Goal: Information Seeking & Learning: Learn about a topic

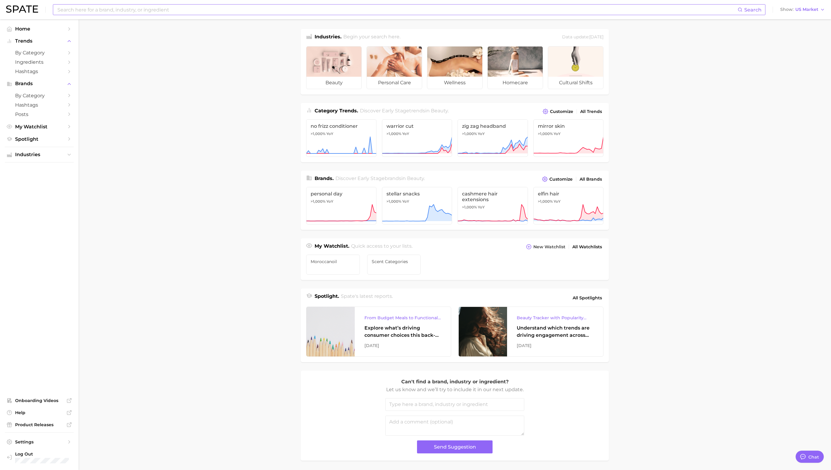
click at [237, 13] on input at bounding box center [397, 10] width 681 height 10
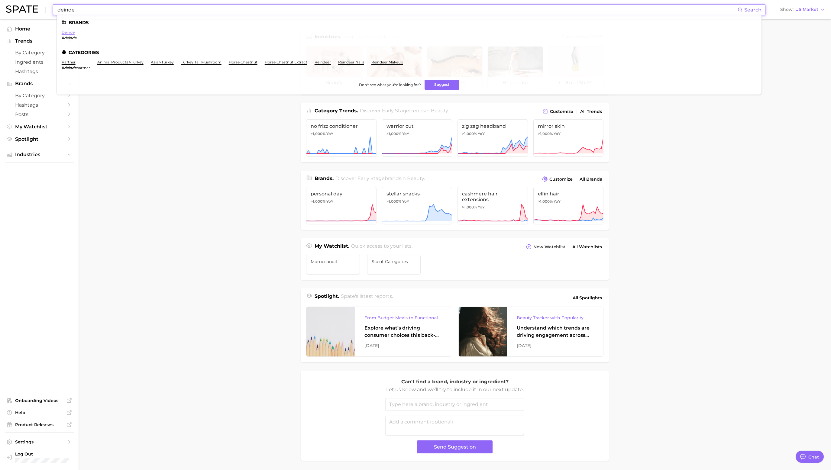
type input "deinde"
click at [69, 30] on link "deinde" at bounding box center [68, 32] width 13 height 5
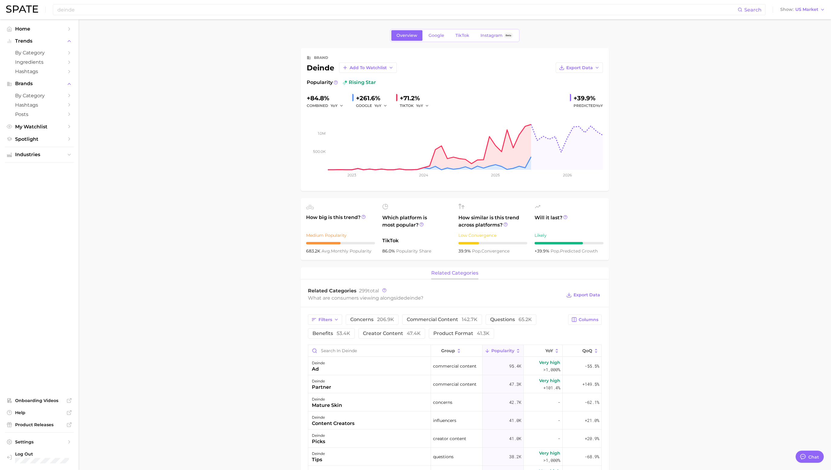
type textarea "x"
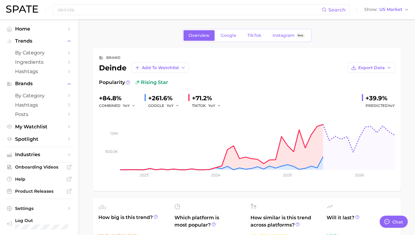
click at [125, 41] on div "Overview Google TikTok Instagram Beta" at bounding box center [247, 35] width 308 height 13
click at [255, 35] on span "TikTok" at bounding box center [255, 35] width 14 height 5
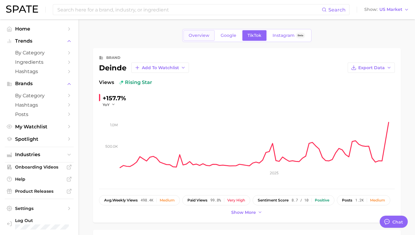
click at [202, 34] on span "Overview" at bounding box center [199, 35] width 21 height 5
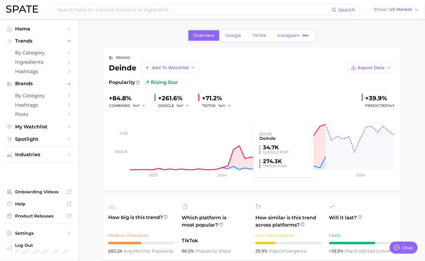
type textarea "x"
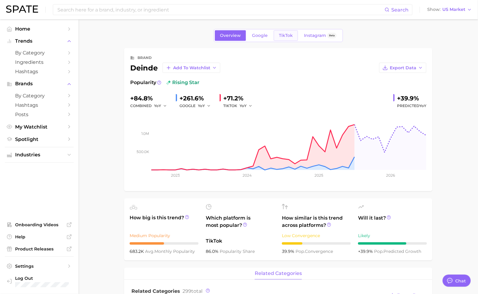
click at [283, 34] on span "TikTok" at bounding box center [286, 35] width 14 height 5
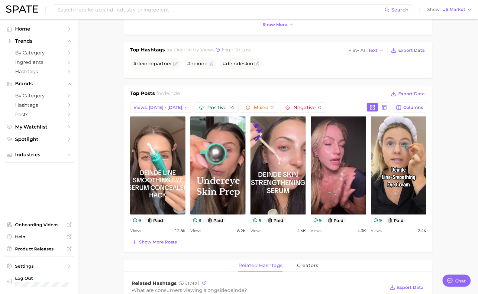
scroll to position [193, 0]
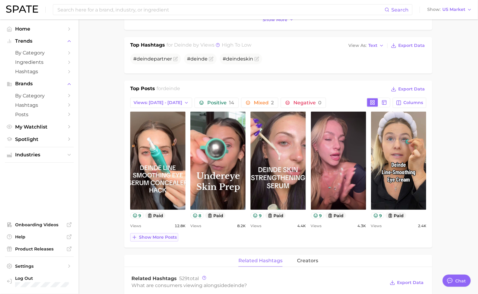
click at [159, 234] on span "Show more posts" at bounding box center [158, 236] width 38 height 5
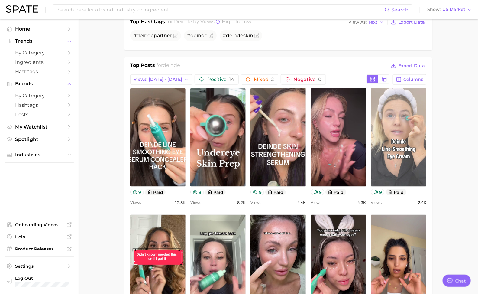
scroll to position [219, 0]
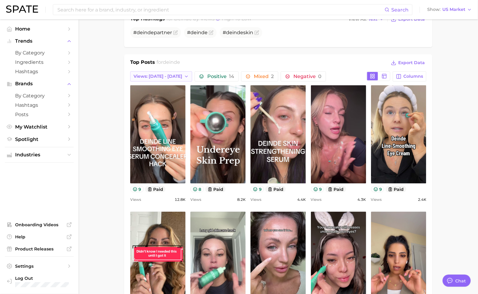
click at [164, 74] on span "Views: [DATE] - [DATE]" at bounding box center [158, 76] width 49 height 5
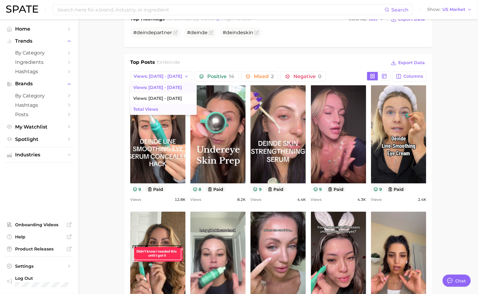
click at [162, 107] on button "Total Views" at bounding box center [163, 109] width 66 height 11
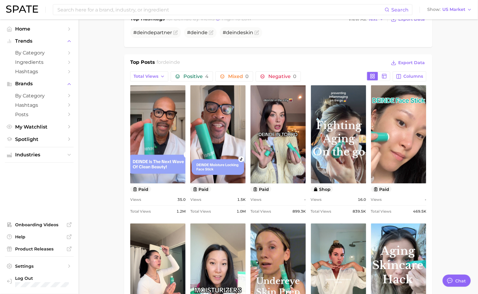
scroll to position [0, 0]
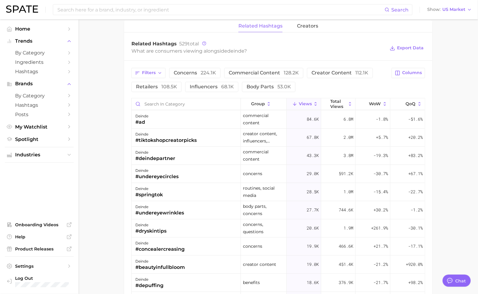
click at [308, 102] on span "Views" at bounding box center [305, 103] width 13 height 5
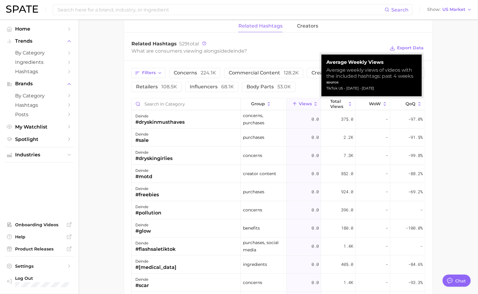
click at [308, 102] on span "Views" at bounding box center [305, 103] width 13 height 5
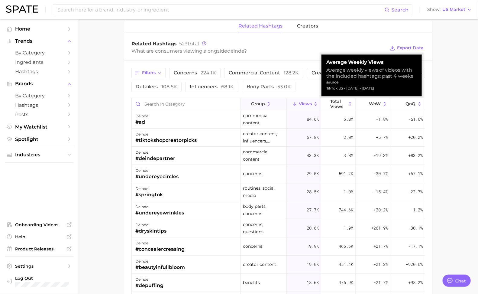
click at [267, 102] on icon at bounding box center [268, 103] width 5 height 5
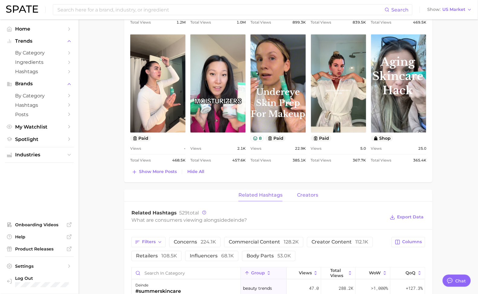
click at [311, 194] on span "creators" at bounding box center [307, 194] width 21 height 5
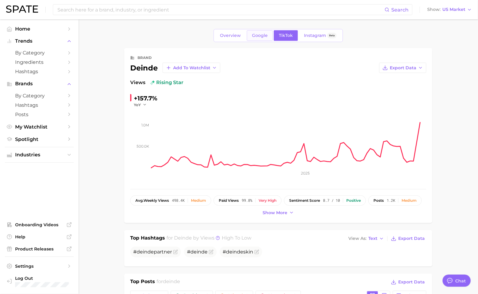
click at [257, 38] on link "Google" at bounding box center [260, 35] width 26 height 11
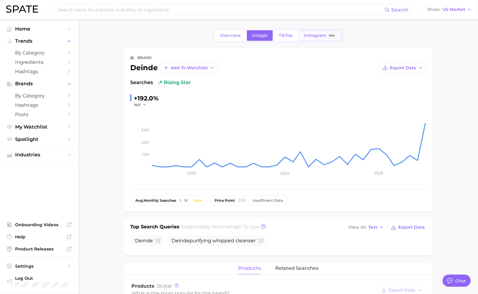
click at [310, 37] on span "Instagram" at bounding box center [315, 35] width 22 height 5
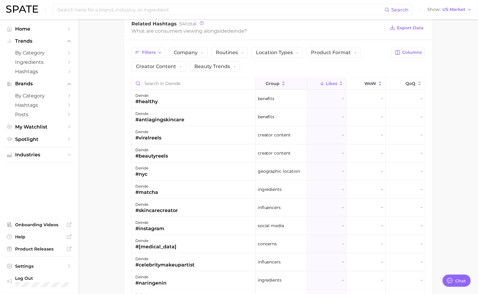
click at [274, 82] on span "group" at bounding box center [273, 83] width 14 height 5
type textarea "x"
